Goal: Task Accomplishment & Management: Manage account settings

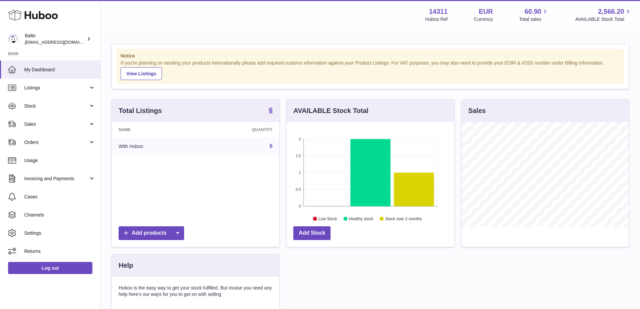
scroll to position [105, 168]
click at [40, 103] on span "Stock" at bounding box center [56, 106] width 64 height 6
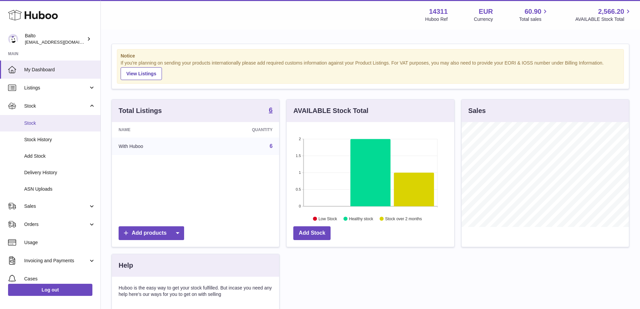
click at [49, 122] on span "Stock" at bounding box center [59, 123] width 71 height 6
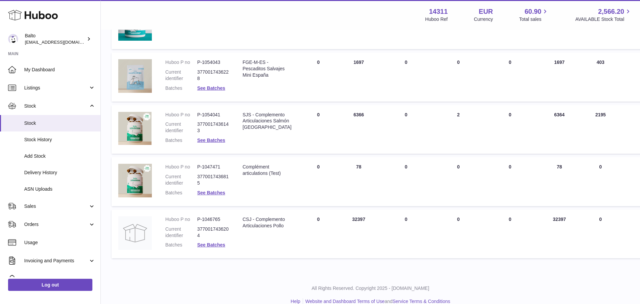
scroll to position [134, 0]
click at [206, 243] on link "See Batches" at bounding box center [211, 243] width 28 height 5
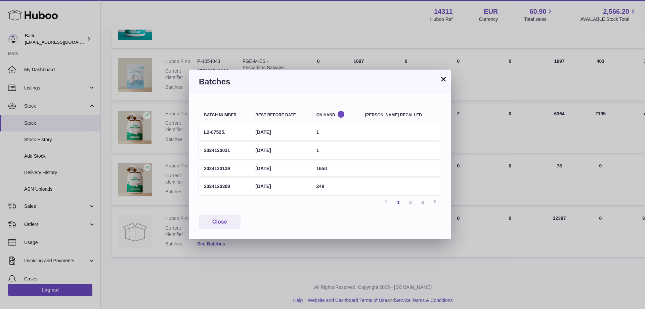
click at [223, 167] on td "2024120139" at bounding box center [224, 168] width 51 height 16
copy td "2024120139"
click at [220, 175] on td "2024120139" at bounding box center [224, 168] width 51 height 16
click at [217, 169] on td "2024120139" at bounding box center [224, 168] width 51 height 16
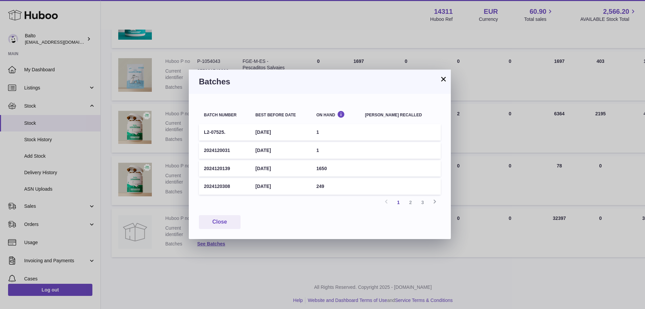
click at [218, 170] on td "2024120139" at bounding box center [224, 168] width 51 height 16
copy td "2024120139"
click at [277, 170] on td "15th Dec 2026" at bounding box center [280, 168] width 61 height 16
click at [214, 170] on td "2024120139" at bounding box center [224, 168] width 51 height 16
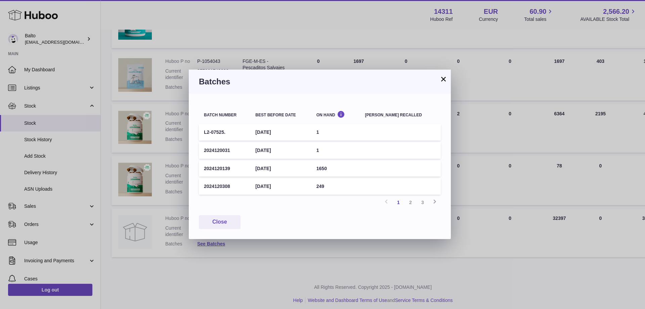
copy td "2024120139"
click at [284, 168] on td "15th Dec 2026" at bounding box center [280, 168] width 61 height 16
click at [283, 167] on td "15th Dec 2026" at bounding box center [280, 168] width 61 height 16
drag, startPoint x: 260, startPoint y: 170, endPoint x: 298, endPoint y: 172, distance: 38.3
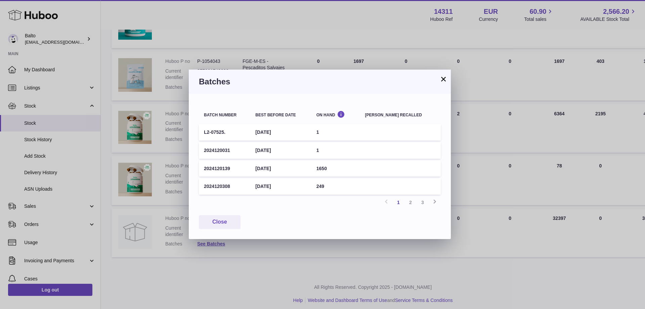
click at [298, 172] on td "15th Dec 2026" at bounding box center [280, 168] width 61 height 16
copy td "15th Dec 2026"
drag, startPoint x: 325, startPoint y: 169, endPoint x: 349, endPoint y: 171, distance: 23.6
click at [349, 171] on td "1650" at bounding box center [335, 168] width 49 height 16
copy td "1650"
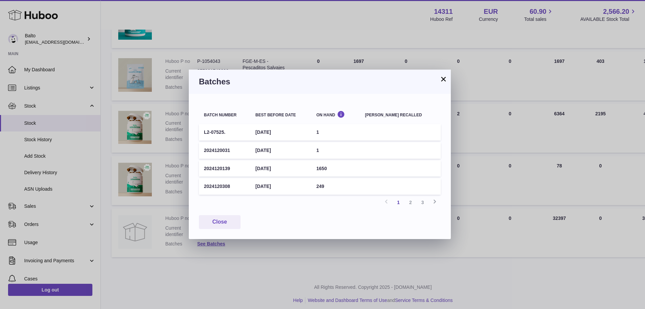
click at [222, 182] on td "2024120308" at bounding box center [224, 186] width 51 height 16
click at [212, 185] on td "2024120308" at bounding box center [224, 186] width 51 height 16
drag, startPoint x: 221, startPoint y: 187, endPoint x: 338, endPoint y: 188, distance: 117.5
click at [338, 188] on div "Batch number Best before date On Hand Batch recalled L2-07525. 31st Aug 2026 1 …" at bounding box center [320, 166] width 262 height 145
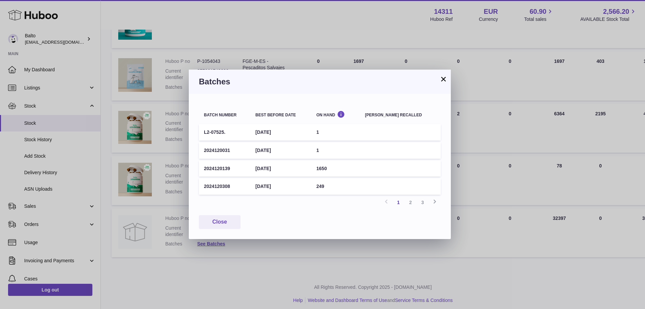
click at [340, 188] on td "249" at bounding box center [335, 186] width 49 height 16
drag, startPoint x: 344, startPoint y: 185, endPoint x: 197, endPoint y: 184, distance: 147.7
click at [197, 184] on div "Batch number Best before date On Hand Batch recalled L2-07525. 31st Aug 2026 1 …" at bounding box center [320, 166] width 262 height 145
copy table "Batch number Best before date On Hand Batch recalled L2-07525. 31st Aug 2026 1 …"
click at [214, 181] on td "2024120308" at bounding box center [224, 186] width 51 height 16
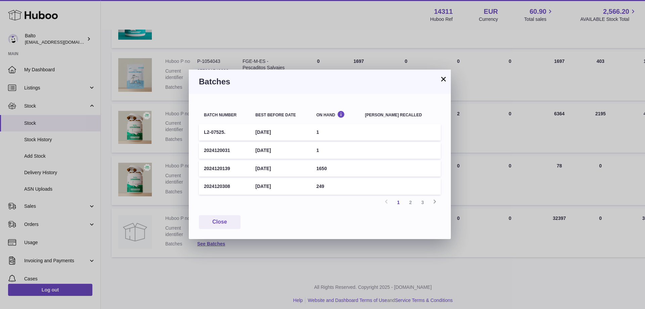
drag, startPoint x: 206, startPoint y: 187, endPoint x: 339, endPoint y: 186, distance: 133.0
click at [339, 186] on tr "2024120308 25th Dec 2026 249" at bounding box center [320, 186] width 242 height 16
copy tr "2024120308 25th Dec 2026 249"
click at [409, 200] on link "2" at bounding box center [410, 202] width 12 height 12
click at [424, 202] on link "3" at bounding box center [422, 202] width 12 height 12
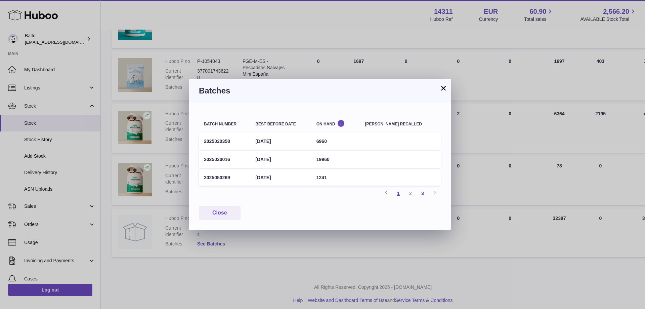
click at [397, 193] on link "1" at bounding box center [398, 193] width 12 height 12
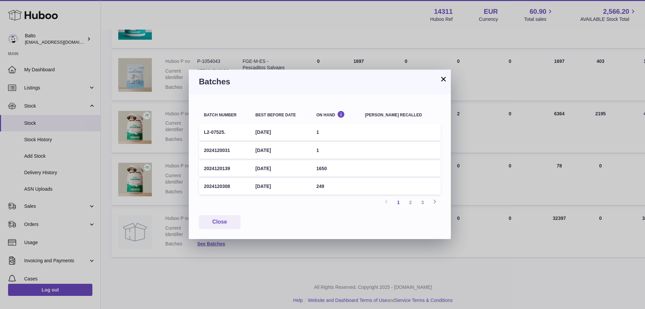
drag, startPoint x: 202, startPoint y: 167, endPoint x: 339, endPoint y: 186, distance: 138.4
click at [339, 186] on tbody "L2-07525. 31st Aug 2026 1 2024120031 5th Dec 2026 1 2024120139 15th Dec 2026 16…" at bounding box center [320, 159] width 242 height 71
copy tbody "2024120139 15th Dec 2026 1650 2024120308 25th Dec 2026 249"
click at [412, 201] on link "2" at bounding box center [410, 202] width 12 height 12
drag, startPoint x: 203, startPoint y: 131, endPoint x: 352, endPoint y: 155, distance: 151.1
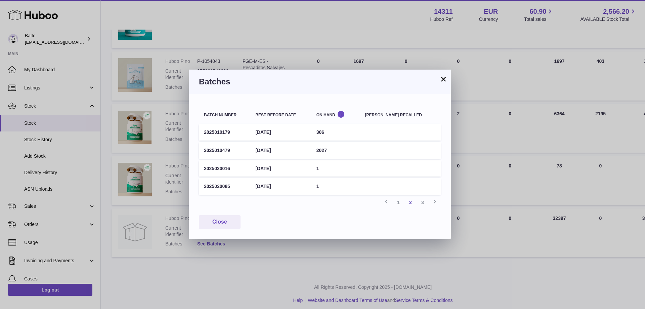
click at [352, 155] on tbody "2025010179 6th Jan 2027 306 2025010479 12th Jan 2027 2027 2025020016 7th Feb 20…" at bounding box center [320, 159] width 242 height 71
copy tbody "2025010179 6th Jan 2027 306 2025010479 12th Jan 2027 2027"
click at [420, 203] on link "3" at bounding box center [422, 202] width 12 height 12
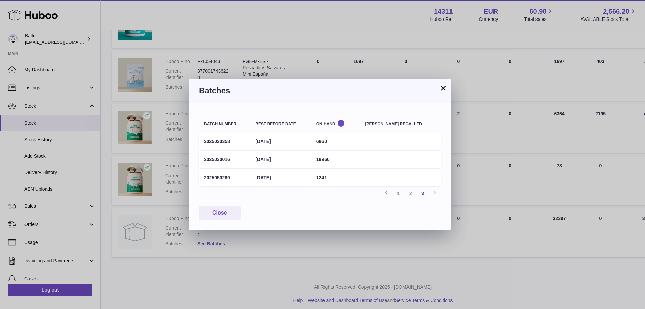
drag, startPoint x: 201, startPoint y: 139, endPoint x: 352, endPoint y: 181, distance: 155.8
click at [352, 181] on tbody "2025020358 20th Feb 2027 6960 2025030016 4th Mar 2027 19960 2025050269 12th May…" at bounding box center [320, 159] width 242 height 53
copy tbody "2025020358 20th Feb 2027 6960 2025030016 4th Mar 2027 19960 2025050269 12th May…"
click at [442, 87] on button "×" at bounding box center [443, 88] width 8 height 8
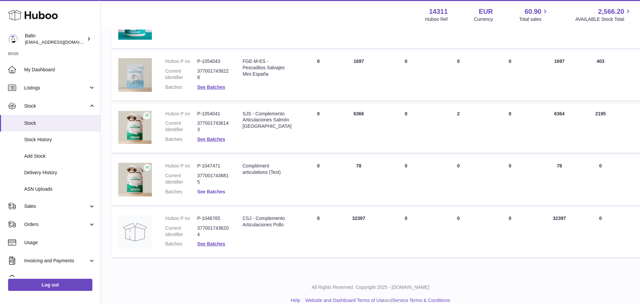
click at [215, 192] on link "See Batches" at bounding box center [211, 191] width 28 height 5
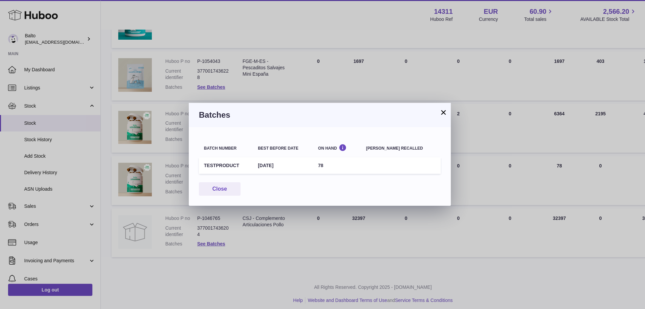
click at [255, 218] on div "× Batches Batch number Best before date On Hand Batch recalled TESTPRODUCT 30th…" at bounding box center [322, 154] width 645 height 309
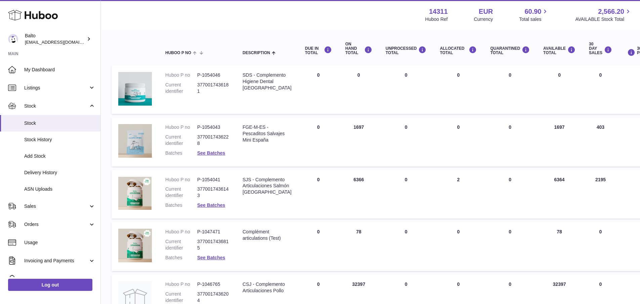
scroll to position [67, 0]
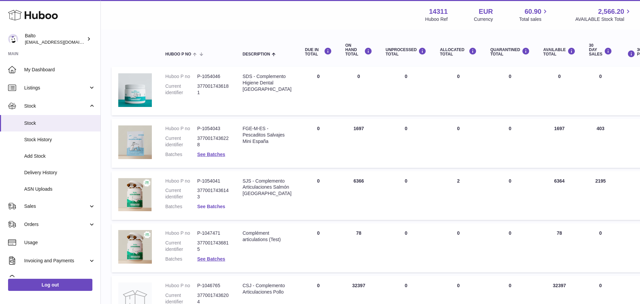
click at [206, 208] on link "See Batches" at bounding box center [211, 205] width 28 height 5
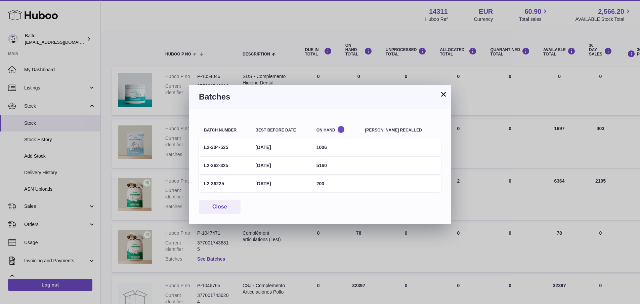
click at [295, 244] on div "× Batches Batch number Best before date On Hand Batch recalled L2-304-525 1st J…" at bounding box center [320, 152] width 640 height 304
